Goal: Task Accomplishment & Management: Manage account settings

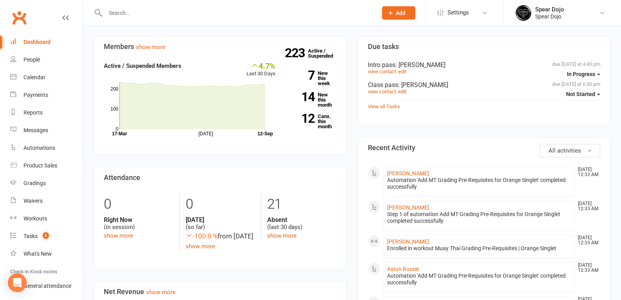
scroll to position [78, 0]
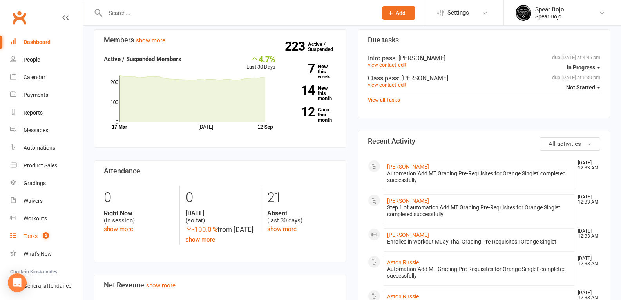
click at [28, 235] on div "Tasks" at bounding box center [31, 236] width 14 height 6
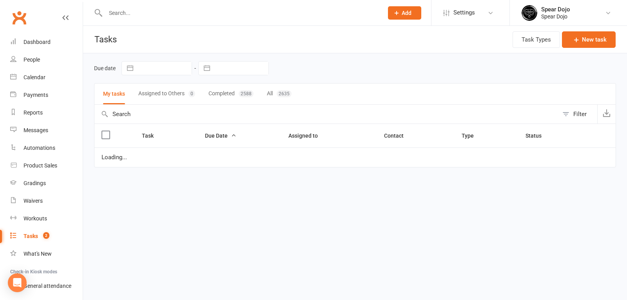
select select "started"
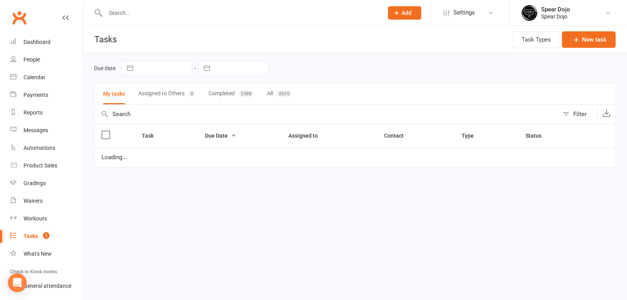
select select "started"
